Goal: Task Accomplishment & Management: Manage account settings

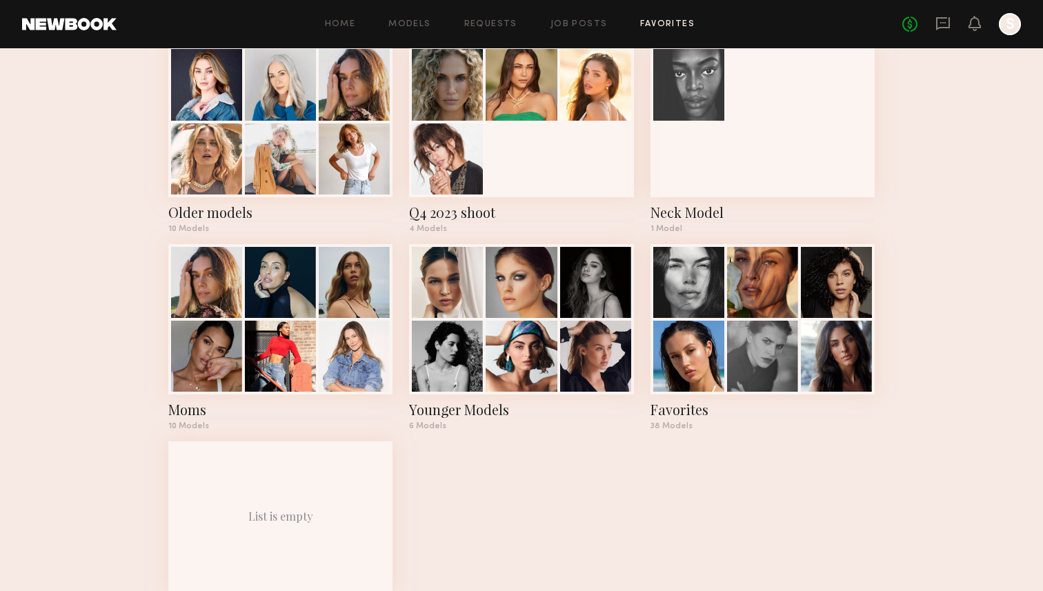
scroll to position [505, 0]
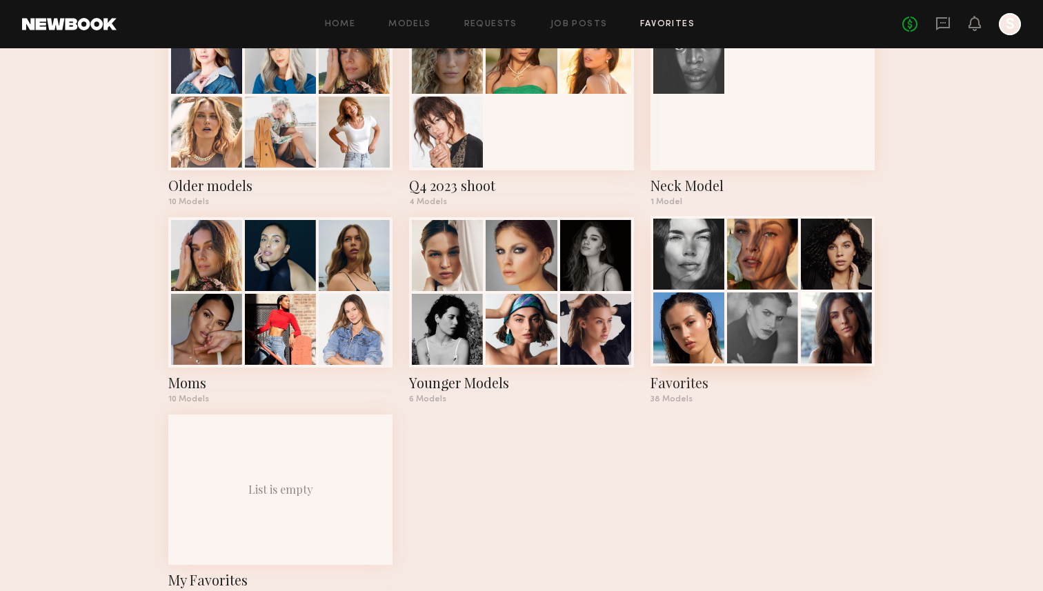
click at [839, 221] on div at bounding box center [836, 254] width 71 height 71
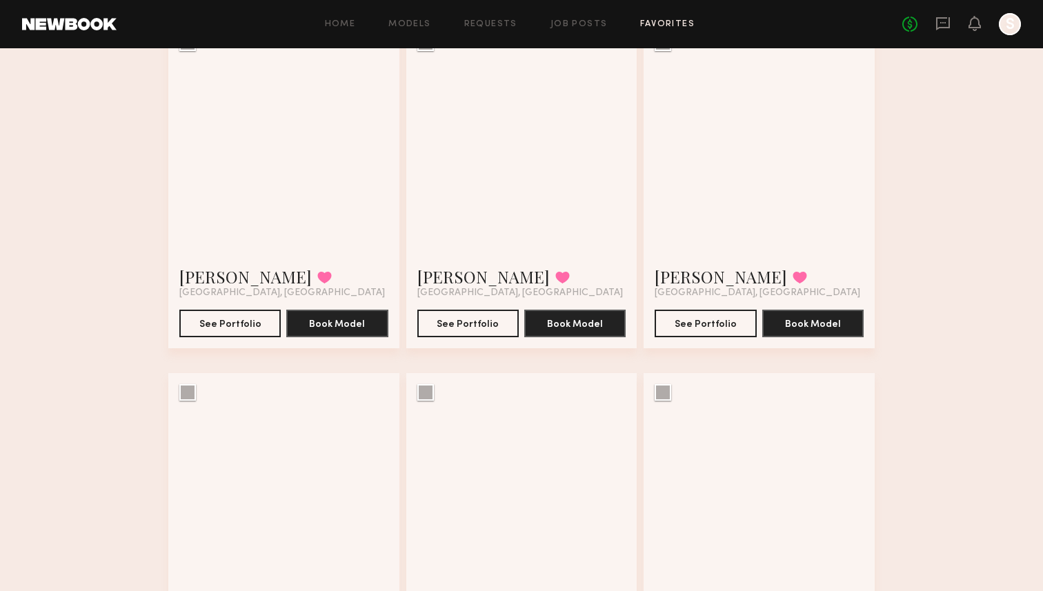
scroll to position [3246, 0]
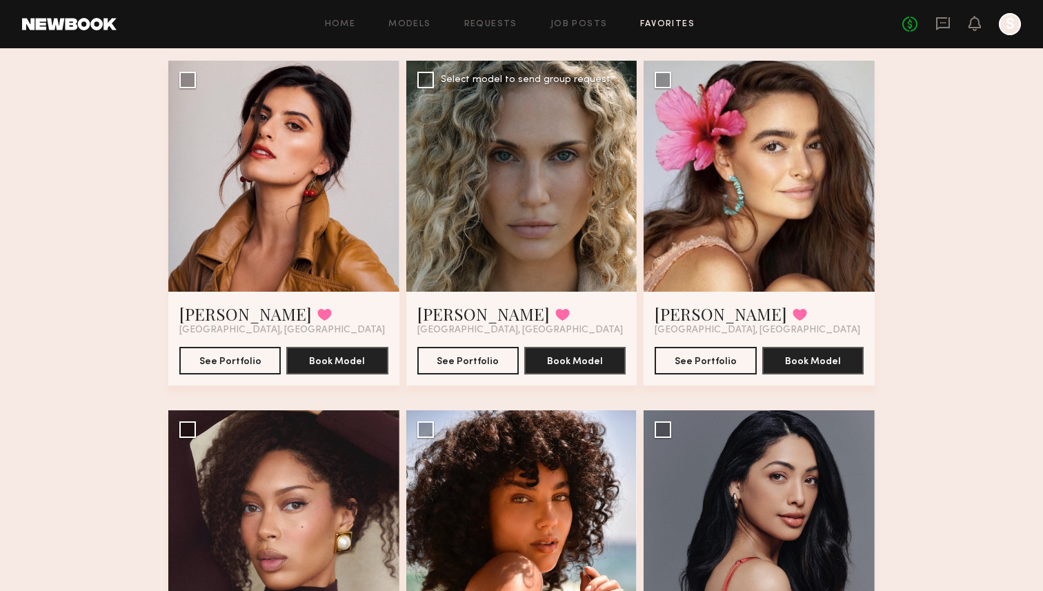
click at [528, 193] on div at bounding box center [521, 176] width 231 height 231
click at [459, 366] on button "See Portfolio" at bounding box center [467, 360] width 101 height 28
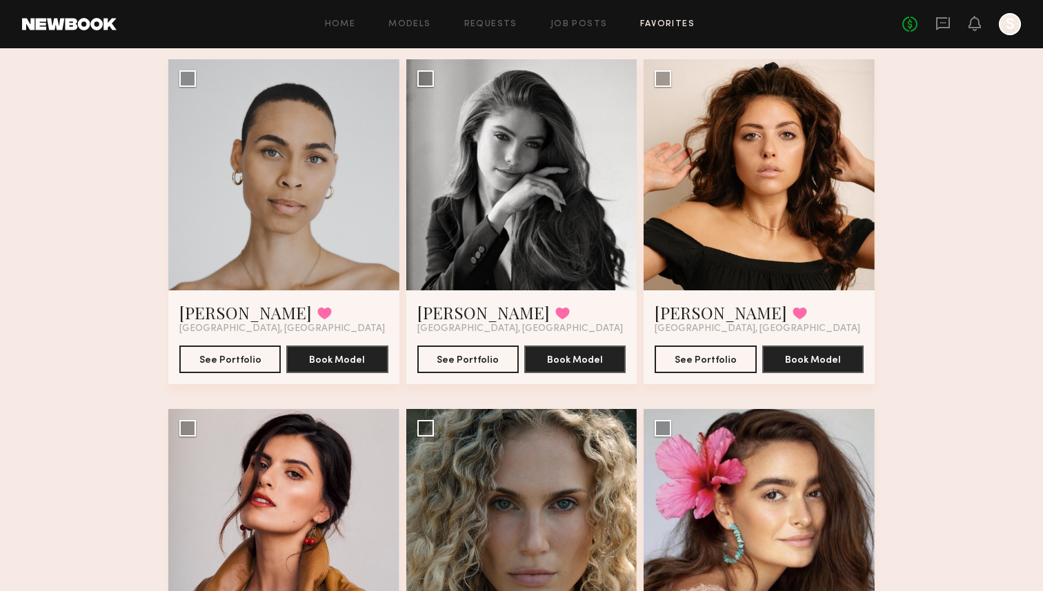
scroll to position [2842, 0]
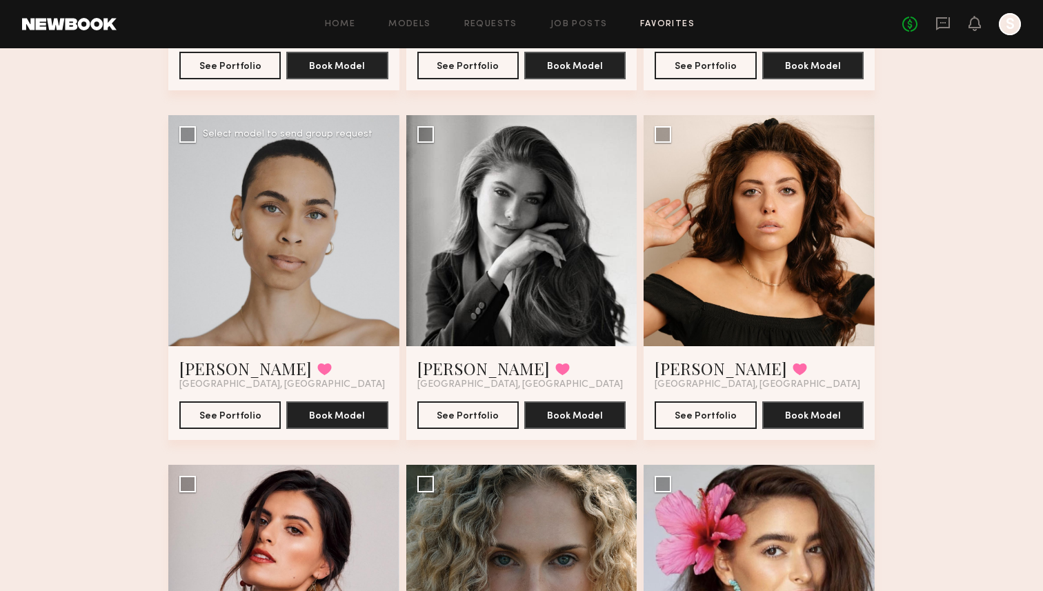
click at [171, 417] on div "Amanda R. Favorited Los Angeles, CA See Portfolio Book Model" at bounding box center [283, 393] width 231 height 94
click at [197, 417] on button "See Portfolio" at bounding box center [229, 415] width 101 height 28
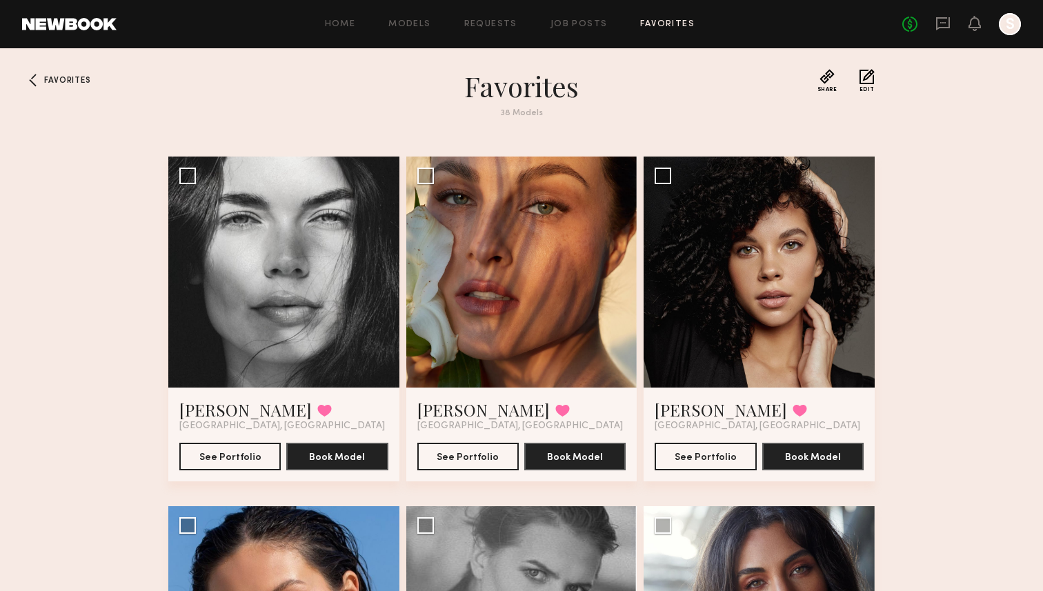
scroll to position [0, 0]
